Goal: Transaction & Acquisition: Purchase product/service

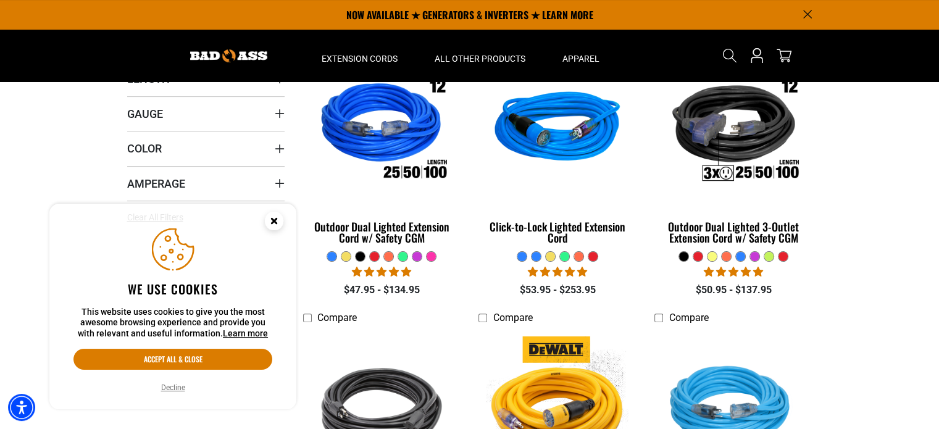
scroll to position [237, 0]
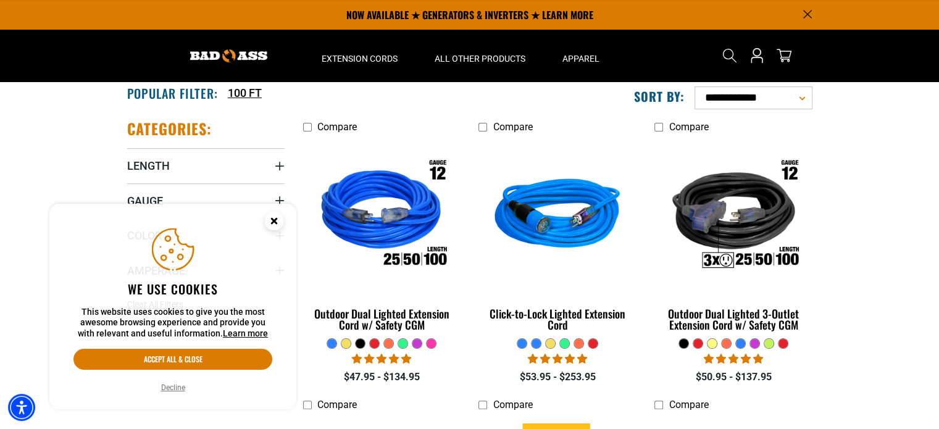
drag, startPoint x: 0, startPoint y: 0, endPoint x: 948, endPoint y: 71, distance: 950.7
click at [276, 219] on icon "Close this option" at bounding box center [274, 221] width 4 height 4
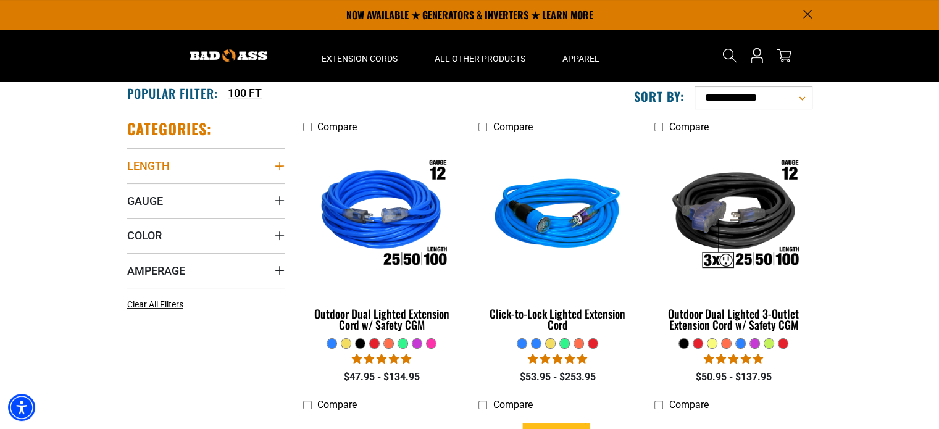
click at [277, 165] on icon "Length" at bounding box center [279, 166] width 9 height 9
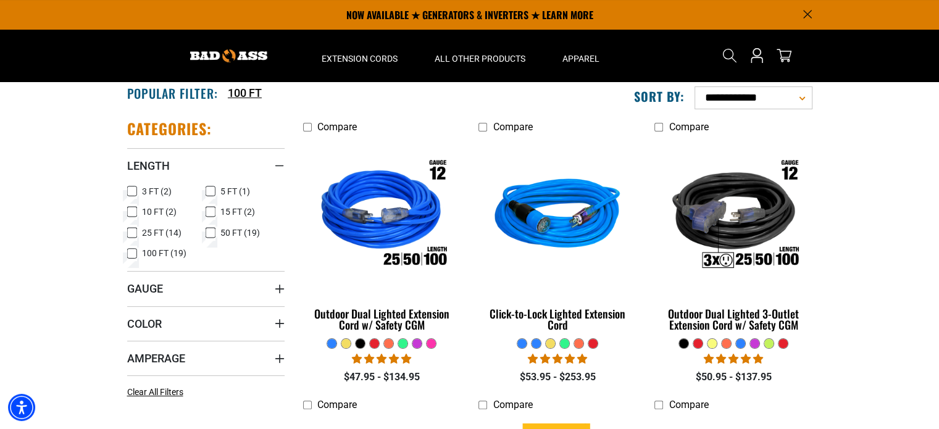
click at [136, 253] on icon at bounding box center [132, 254] width 10 height 16
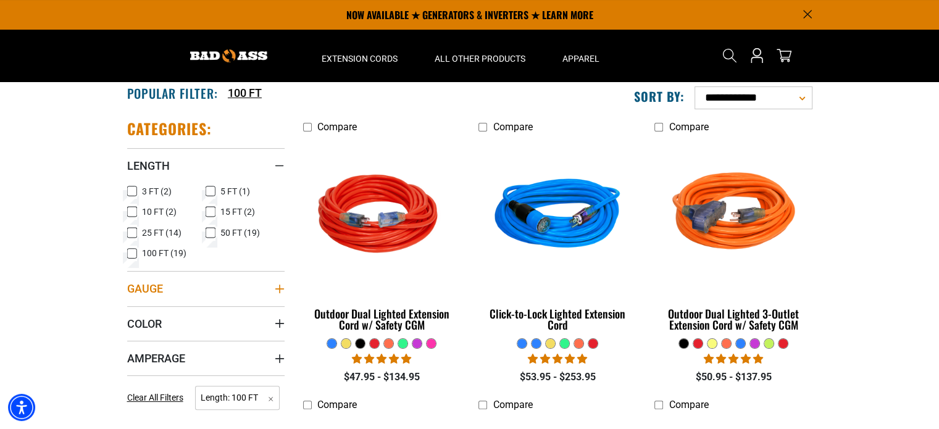
click at [277, 284] on icon "Gauge" at bounding box center [280, 289] width 10 height 10
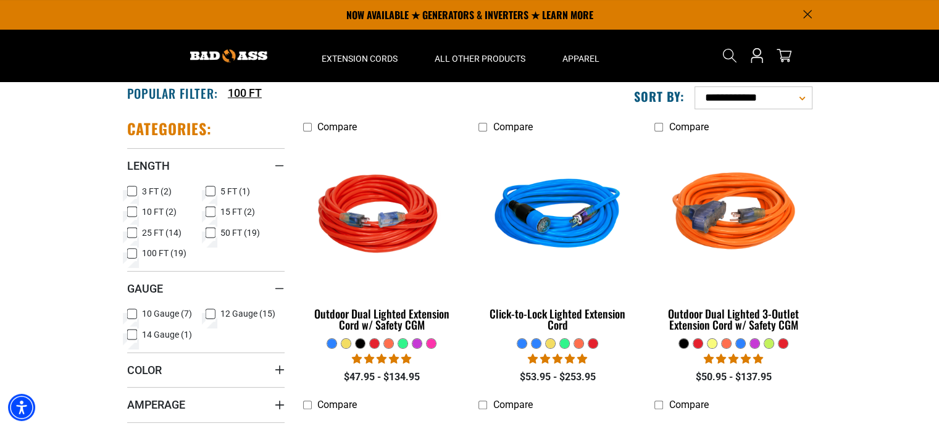
click at [133, 309] on icon at bounding box center [132, 314] width 10 height 16
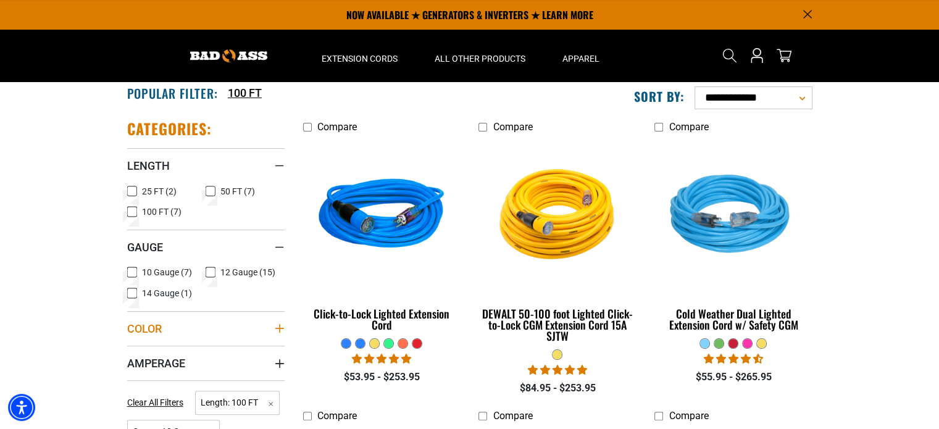
click at [262, 329] on summary "Color" at bounding box center [205, 328] width 157 height 35
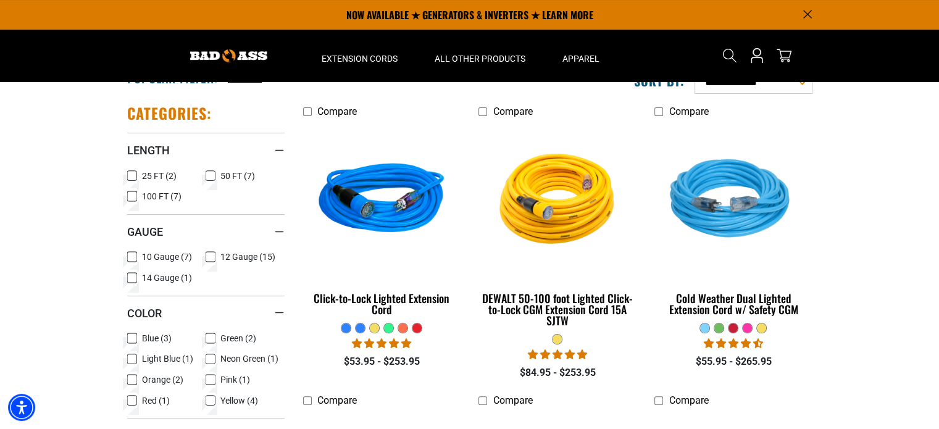
scroll to position [250, 0]
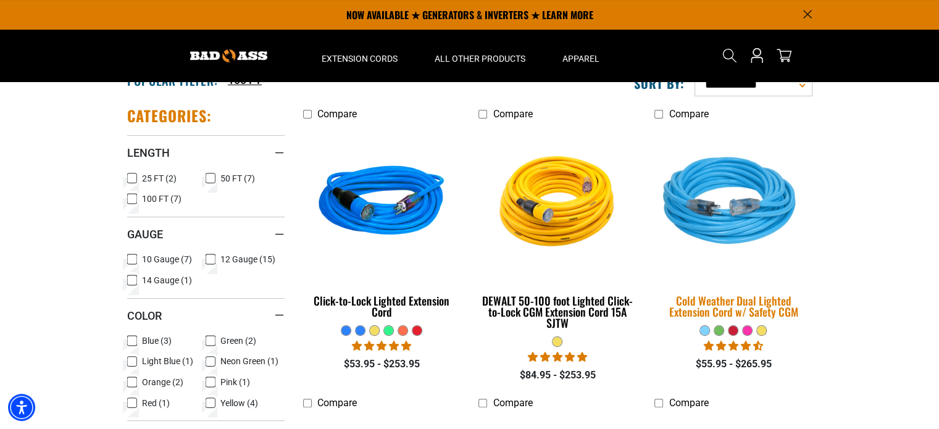
click at [719, 209] on img at bounding box center [733, 203] width 173 height 158
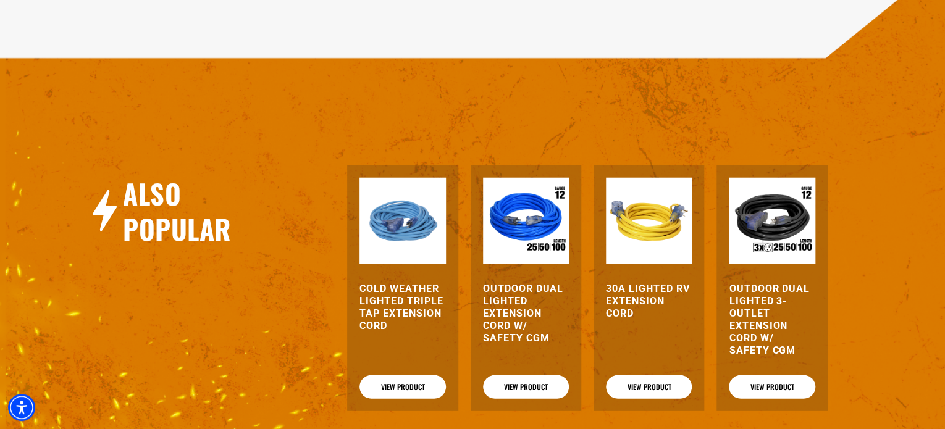
scroll to position [1519, 0]
